Goal: Find specific page/section: Find specific page/section

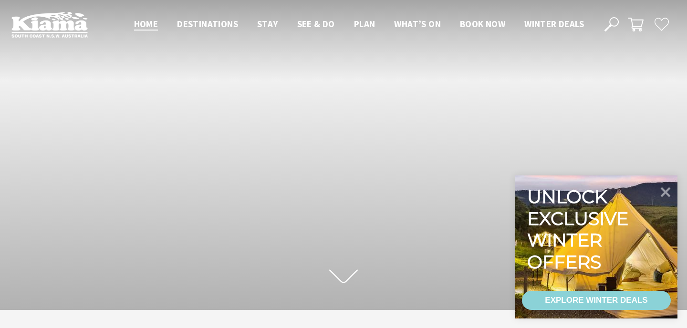
scroll to position [142, 680]
click at [664, 187] on icon at bounding box center [665, 191] width 23 height 23
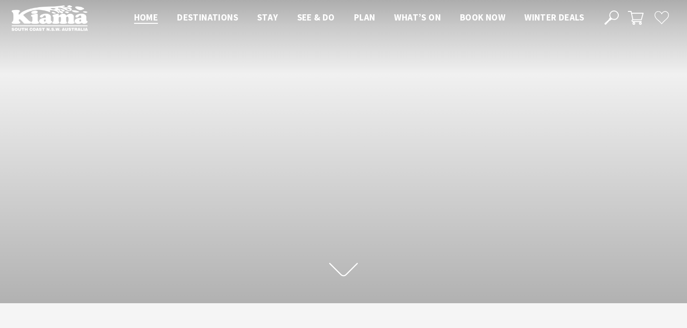
scroll to position [0, 0]
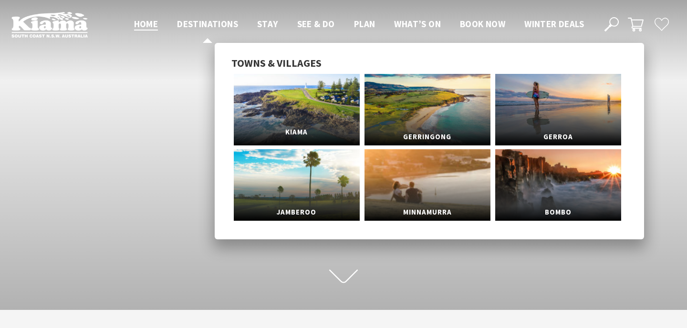
click at [284, 102] on link "Kiama" at bounding box center [297, 110] width 126 height 72
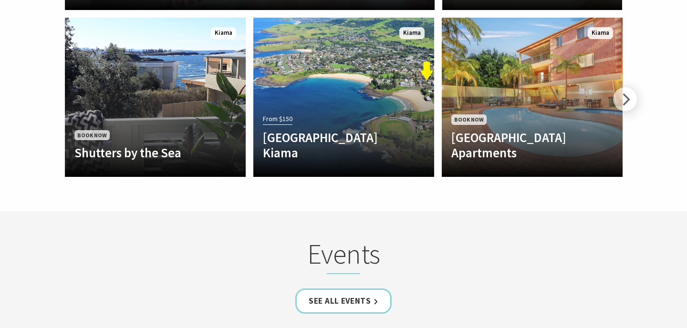
scroll to position [2301, 0]
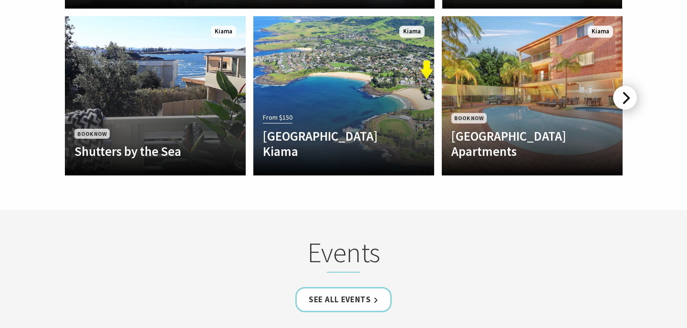
click at [622, 86] on div at bounding box center [625, 98] width 24 height 24
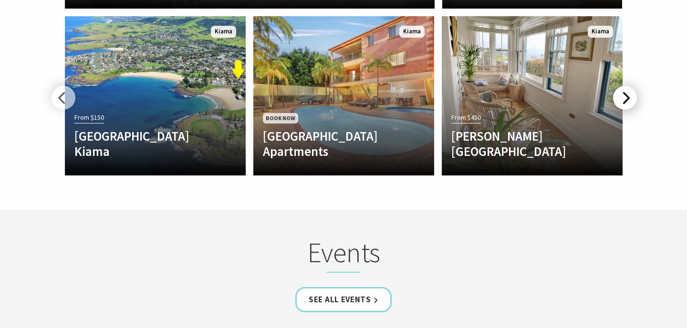
click at [622, 86] on div at bounding box center [625, 98] width 24 height 24
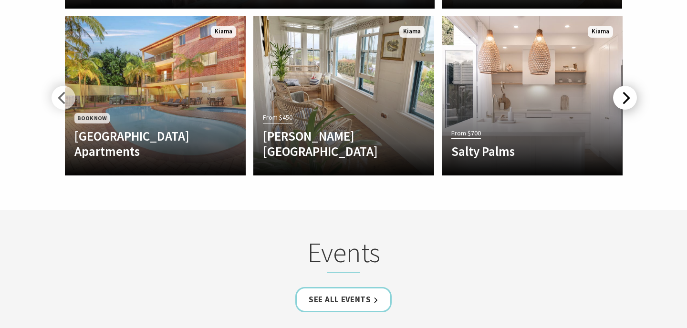
click at [622, 86] on div at bounding box center [625, 98] width 24 height 24
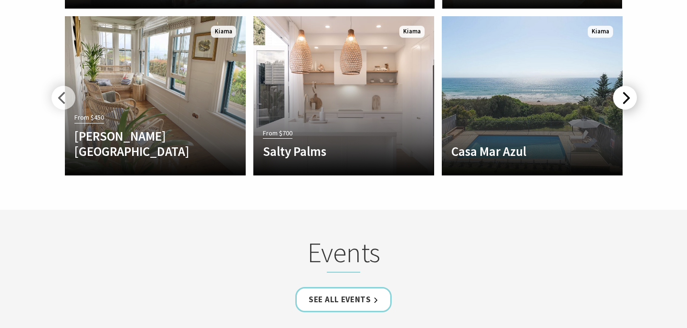
click at [622, 86] on div at bounding box center [625, 98] width 24 height 24
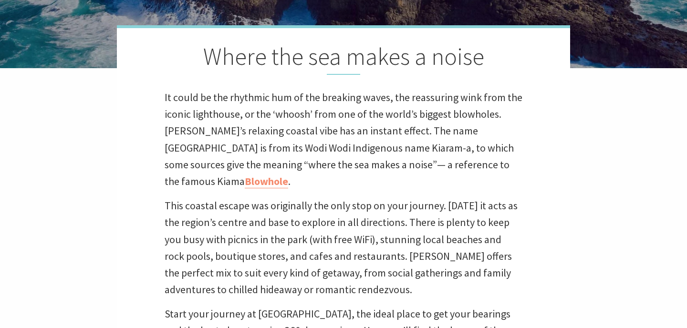
scroll to position [0, 0]
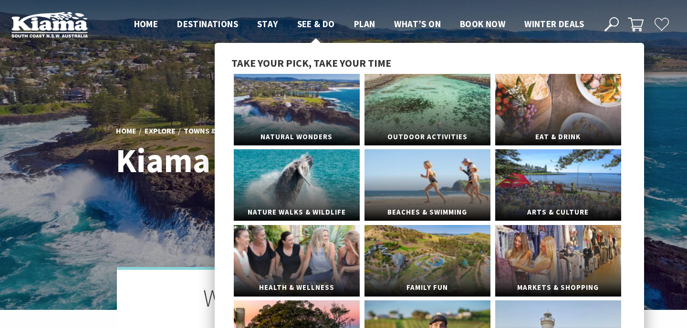
click at [318, 23] on span "See & Do" at bounding box center [316, 23] width 38 height 11
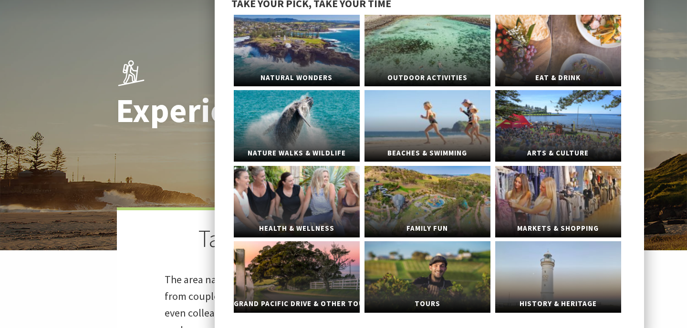
scroll to position [60, 0]
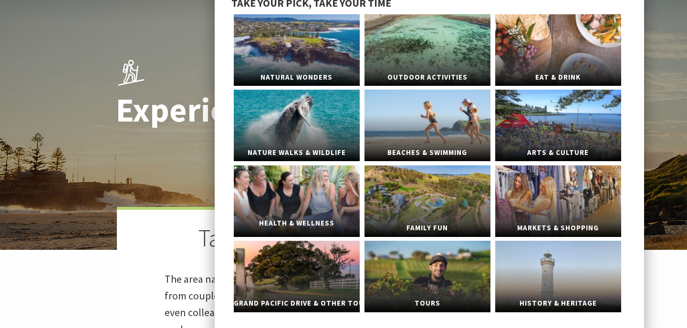
click at [295, 220] on span "Health & Wellness" at bounding box center [297, 224] width 126 height 18
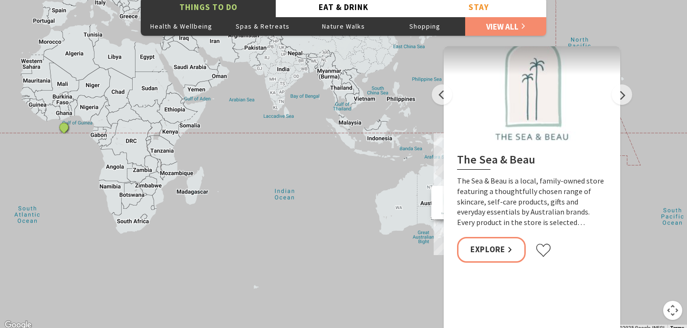
scroll to position [1558, 0]
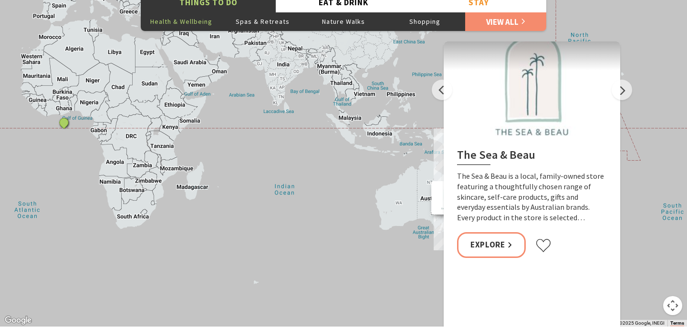
click at [186, 18] on button "Health & Wellbeing" at bounding box center [181, 21] width 81 height 19
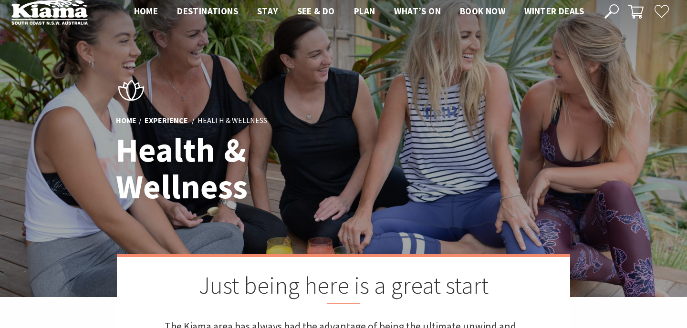
scroll to position [0, 0]
